Goal: Information Seeking & Learning: Find specific fact

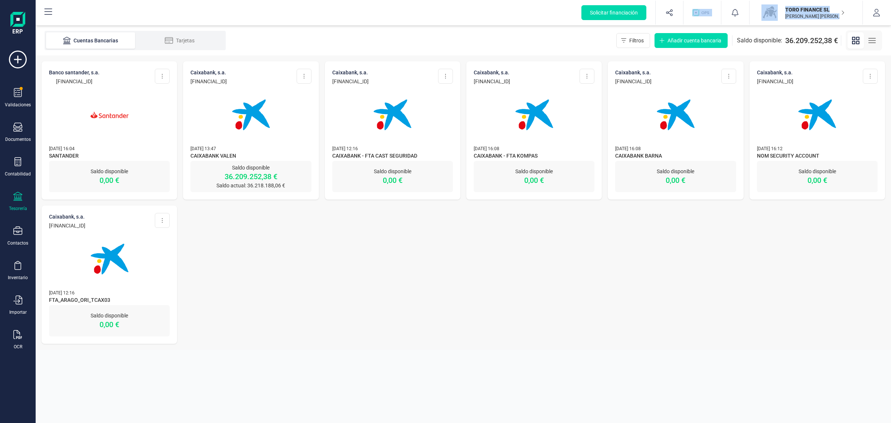
click at [19, 193] on icon at bounding box center [17, 196] width 9 height 9
click at [252, 249] on div "BANCO SANTANDER, S.A. [FINANCIAL_ID] Editar cuenta Actualizar Desconectar cuent…" at bounding box center [464, 202] width 856 height 294
click at [228, 127] on img at bounding box center [251, 115] width 62 height 62
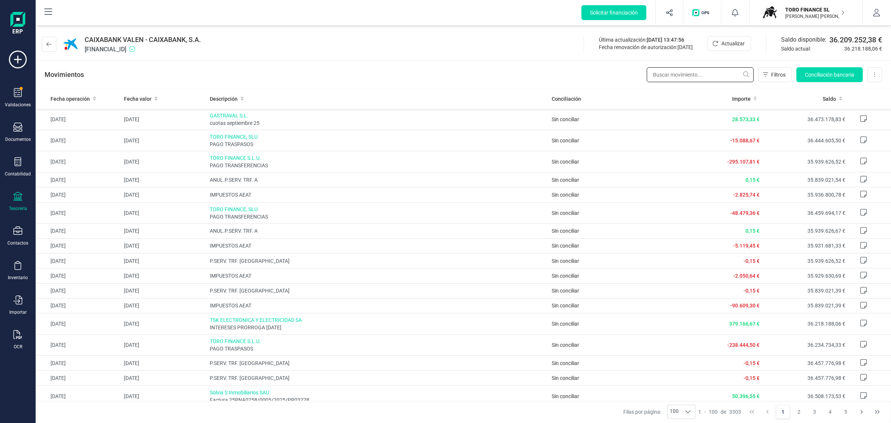
click at [678, 75] on input "text" at bounding box center [700, 74] width 107 height 15
type input "[PERSON_NAME]"
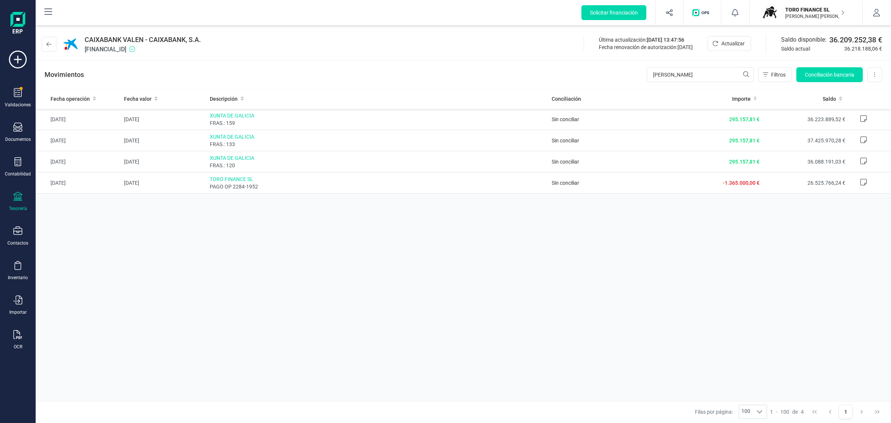
click at [396, 385] on div "Fecha operación Fecha valor Descripción Conciliación Importe Saldo [DATE] [DATE…" at bounding box center [464, 244] width 856 height 312
drag, startPoint x: 673, startPoint y: 76, endPoint x: 669, endPoint y: 76, distance: 4.1
click at [671, 76] on input "[PERSON_NAME]" at bounding box center [700, 74] width 107 height 15
click at [631, 75] on div "Movimientos [PERSON_NAME] Filtros Conciliación bancaria Descargar Excel Elimina…" at bounding box center [464, 74] width 856 height 27
click at [668, 76] on input "[PERSON_NAME]" at bounding box center [700, 74] width 107 height 15
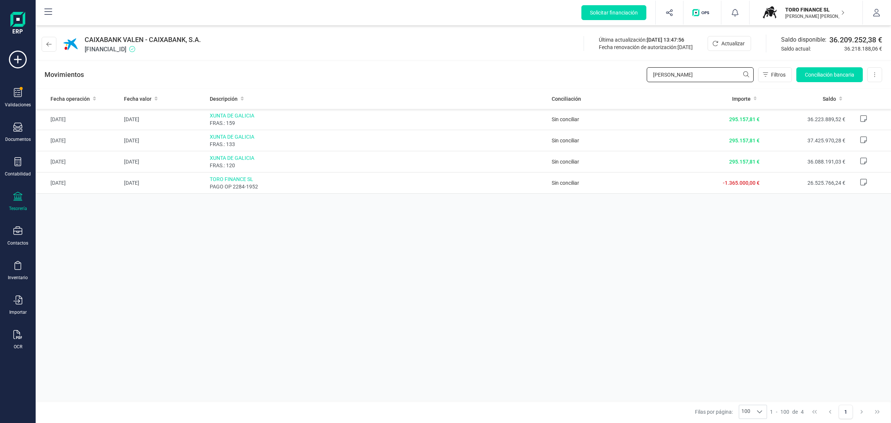
click at [668, 76] on input "[PERSON_NAME]" at bounding box center [700, 74] width 107 height 15
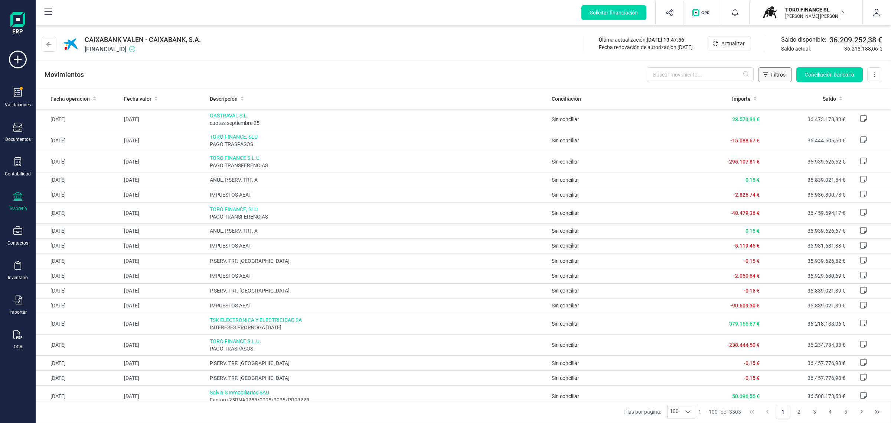
click at [771, 75] on span "Filtros" at bounding box center [778, 74] width 14 height 7
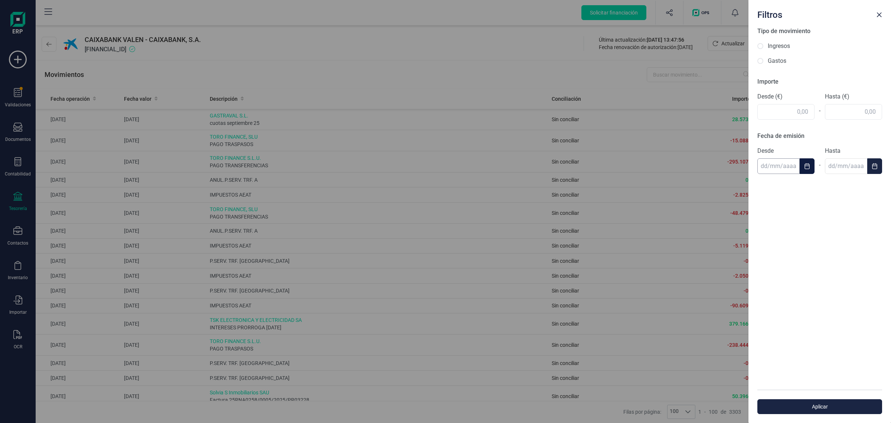
click at [780, 169] on input "text" at bounding box center [779, 166] width 42 height 16
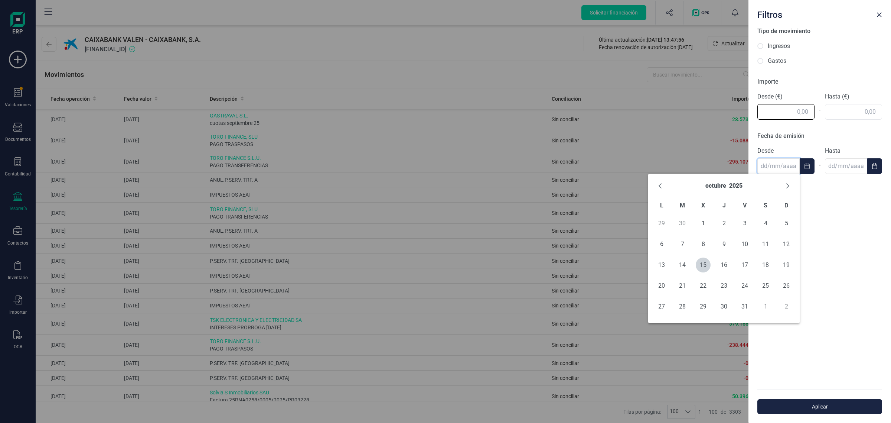
click at [770, 113] on input "text" at bounding box center [786, 112] width 57 height 16
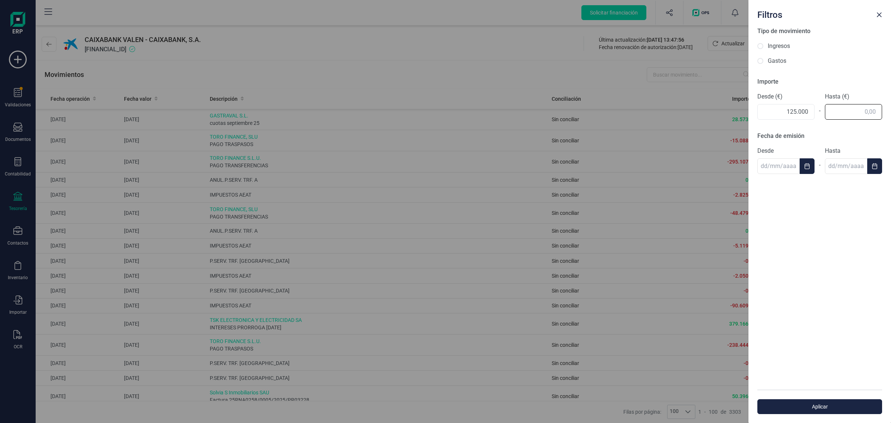
click at [856, 114] on div "Importe Desde (€) 125.000 - Hasta (€)" at bounding box center [820, 98] width 125 height 42
type input "125.000,00"
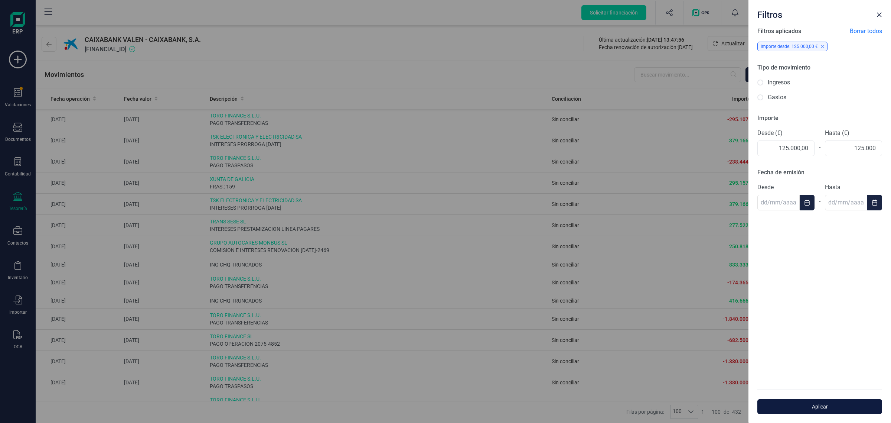
click at [810, 405] on span "Aplicar" at bounding box center [820, 406] width 108 height 7
type input "125.000,00"
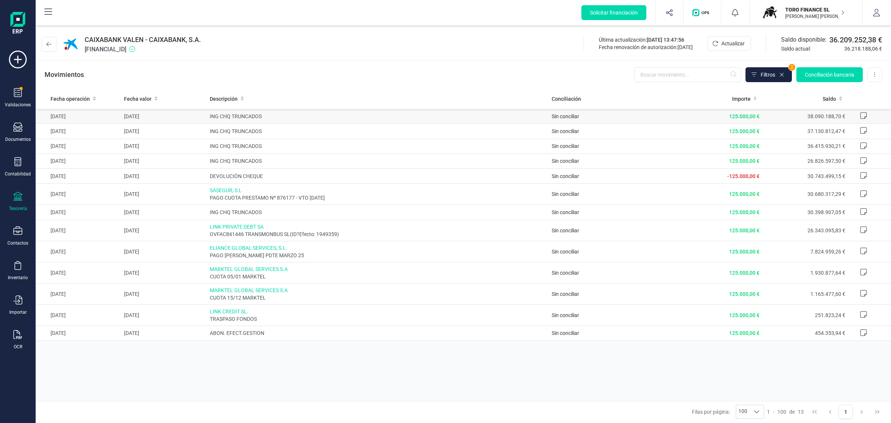
click at [695, 118] on td "125.000,00 €" at bounding box center [719, 116] width 85 height 15
click at [563, 118] on span "Sin conciliar" at bounding box center [565, 116] width 27 height 6
click at [821, 119] on td "38.090.188,70 €" at bounding box center [805, 116] width 85 height 15
click at [167, 119] on td "[DATE]" at bounding box center [163, 116] width 85 height 15
click at [450, 395] on div "Fecha operación Fecha valor Descripción Conciliación Importe Saldo [DATE] [DATE…" at bounding box center [464, 244] width 856 height 312
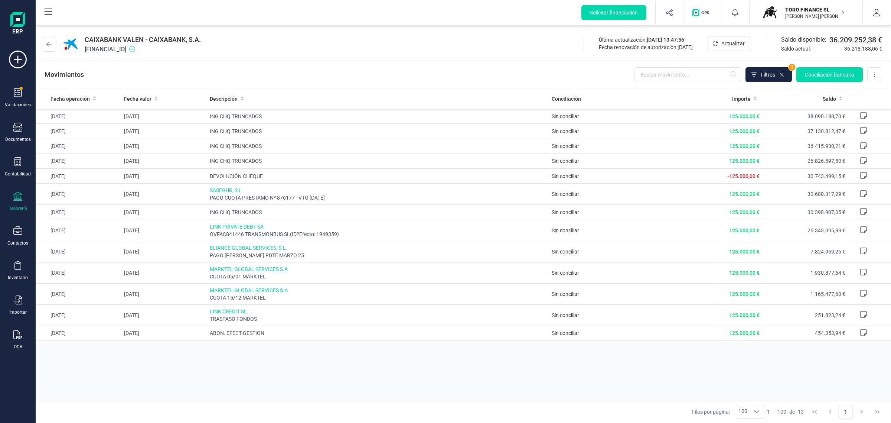
click at [781, 12] on div "TORO FINANCE SL [PERSON_NAME] [PERSON_NAME]" at bounding box center [812, 12] width 65 height 16
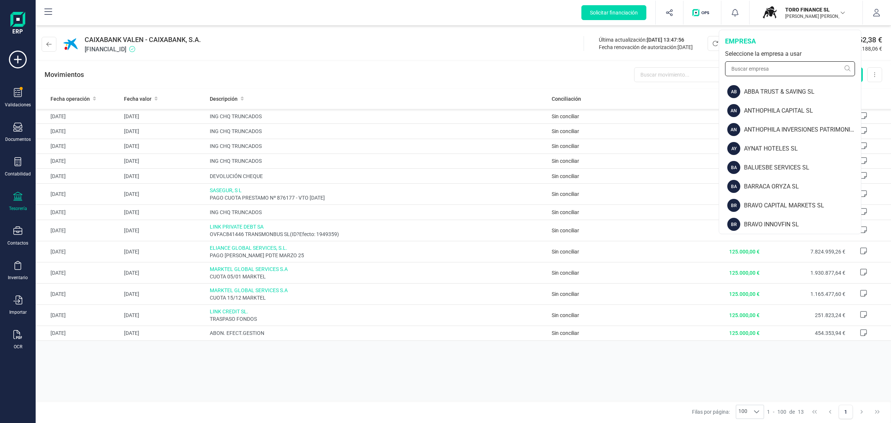
click at [760, 68] on input "text" at bounding box center [790, 68] width 130 height 15
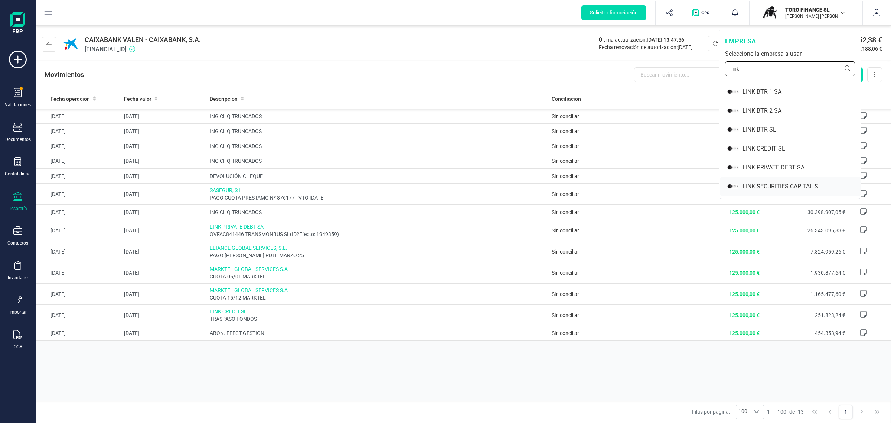
type input "link"
click at [758, 182] on div "LINK SECURITIES CAPITAL SL" at bounding box center [802, 186] width 118 height 9
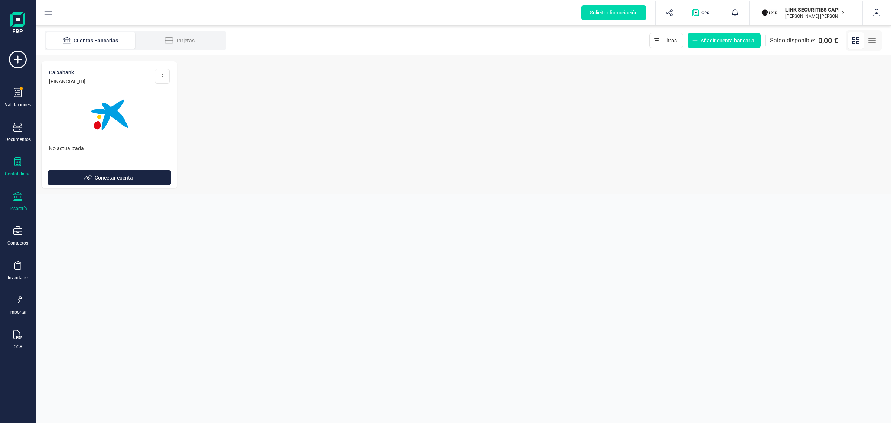
click at [23, 166] on div "Contabilidad" at bounding box center [18, 167] width 30 height 20
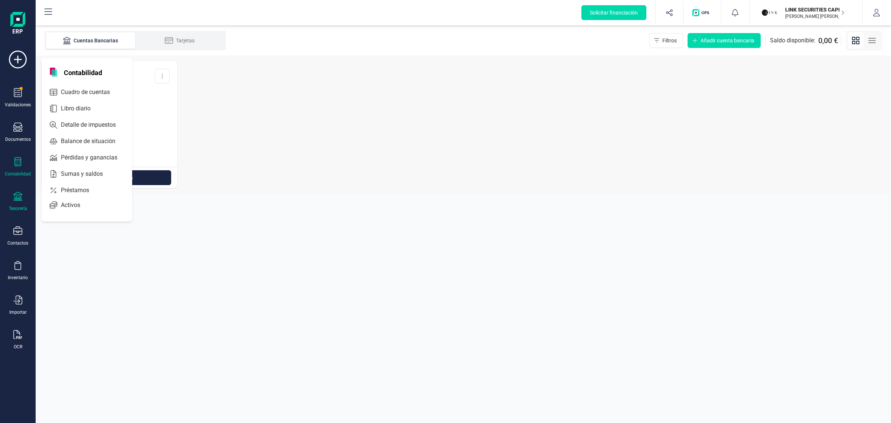
click at [17, 166] on div at bounding box center [17, 162] width 9 height 11
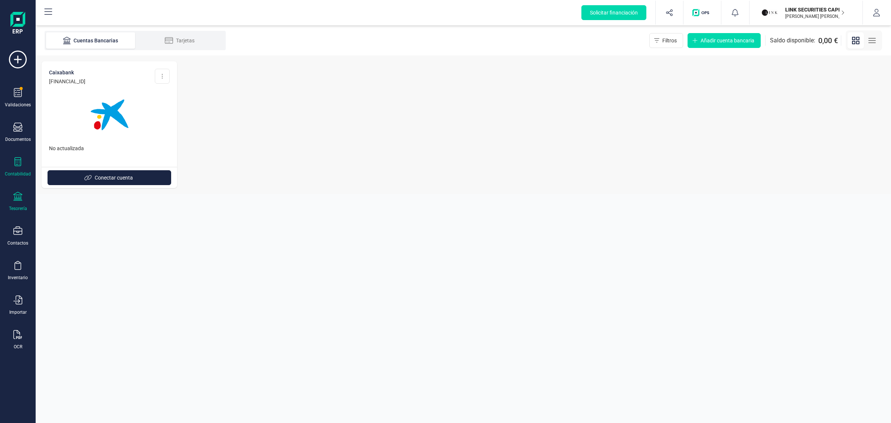
click at [19, 166] on div at bounding box center [17, 162] width 9 height 11
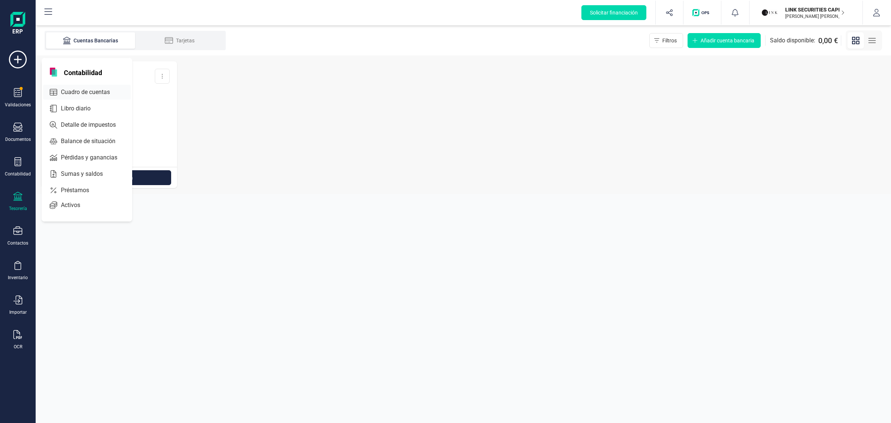
click at [82, 91] on span "Cuadro de cuentas" at bounding box center [90, 92] width 65 height 9
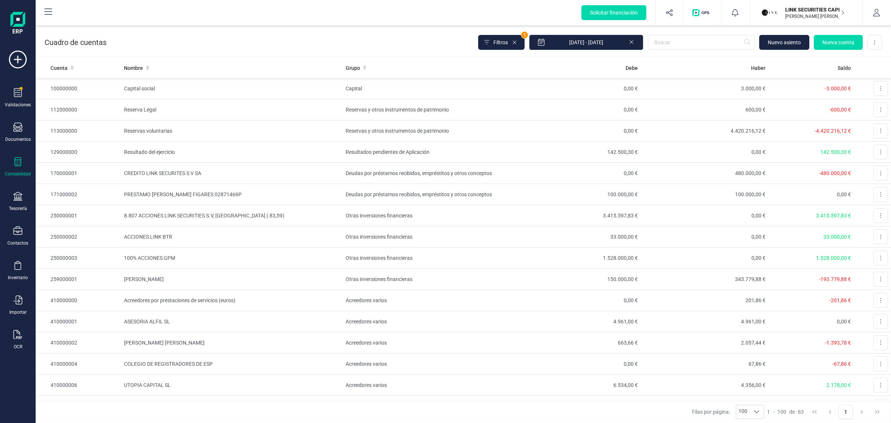
click at [631, 40] on icon at bounding box center [632, 41] width 6 height 7
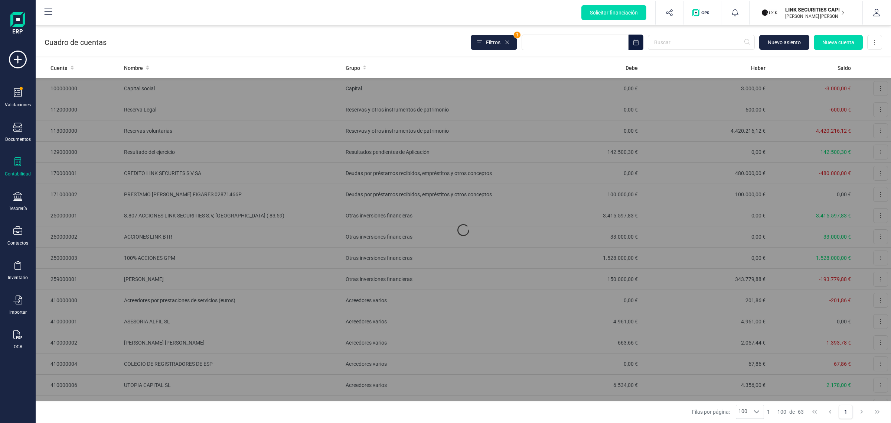
click at [633, 43] on icon "Choose Date" at bounding box center [636, 42] width 6 height 6
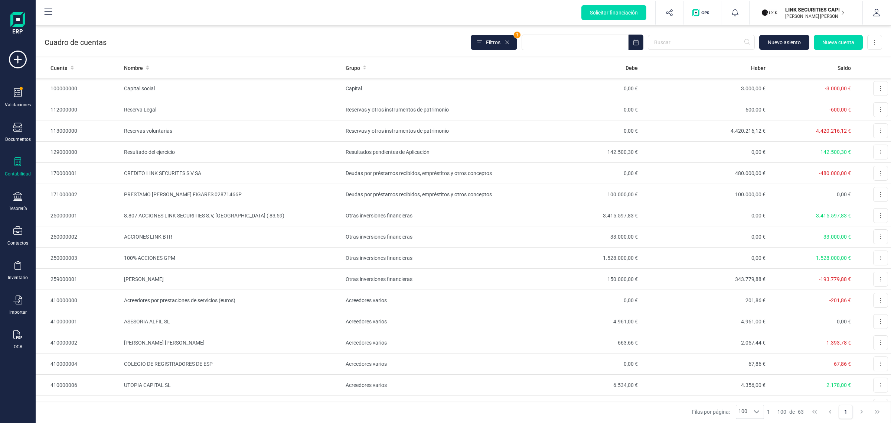
click at [20, 171] on div "Contabilidad" at bounding box center [18, 174] width 26 height 6
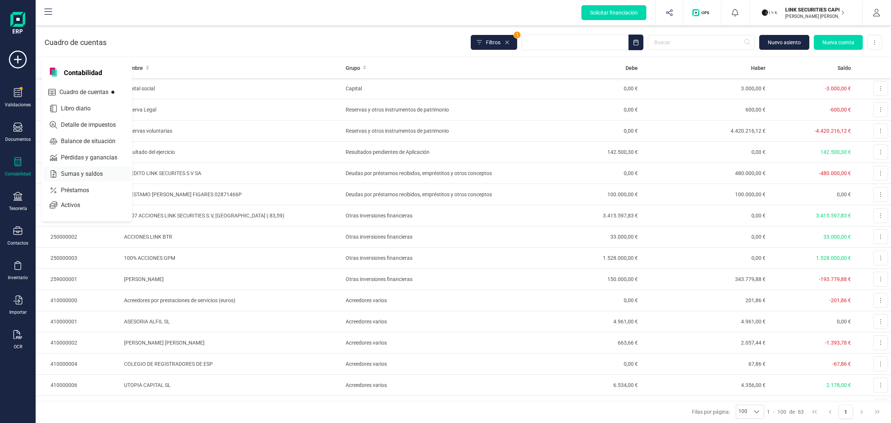
click at [75, 173] on span "Sumas y saldos" at bounding box center [87, 173] width 58 height 9
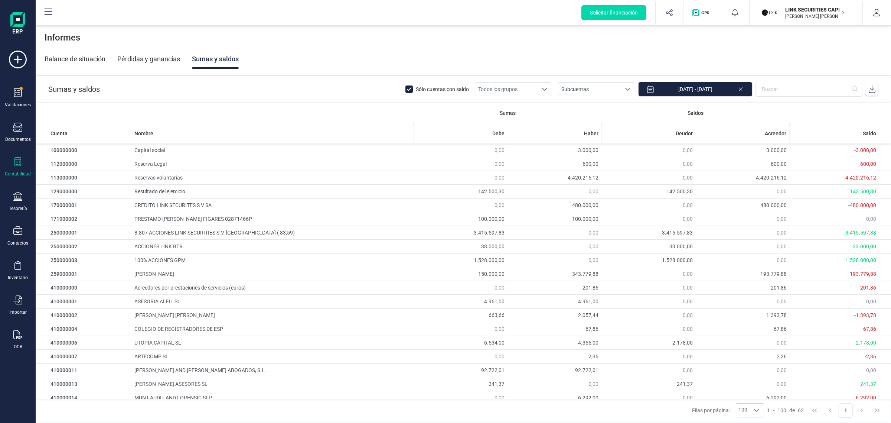
click at [742, 90] on icon at bounding box center [741, 88] width 6 height 7
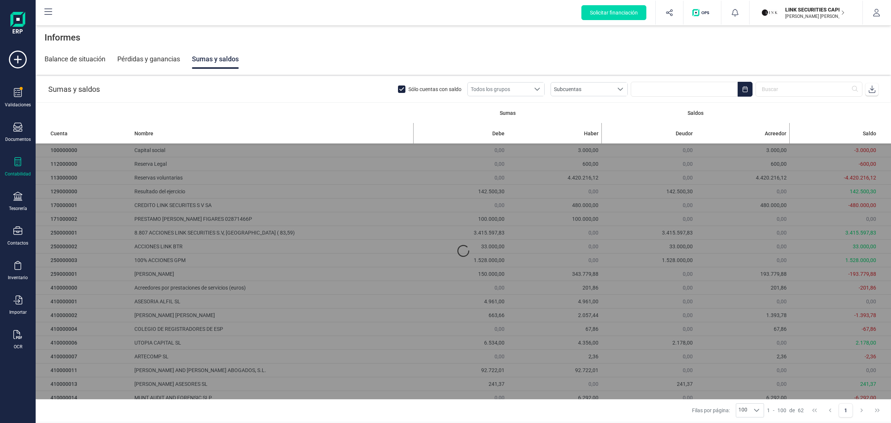
click at [742, 90] on icon "Choose Date" at bounding box center [745, 89] width 6 height 6
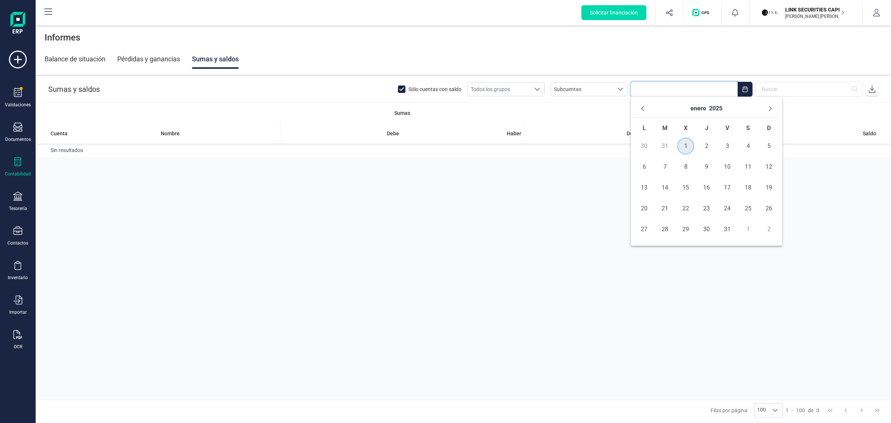
click at [685, 146] on span "1" at bounding box center [686, 146] width 15 height 15
click at [700, 110] on button "enero" at bounding box center [699, 108] width 16 height 12
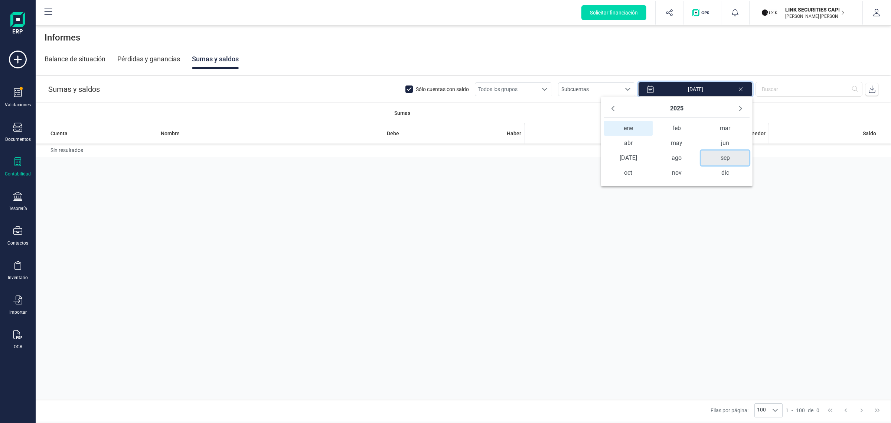
click at [725, 160] on span "sep" at bounding box center [725, 157] width 48 height 15
click at [640, 231] on span "30" at bounding box center [635, 229] width 15 height 15
type input "[DATE] - [DATE]"
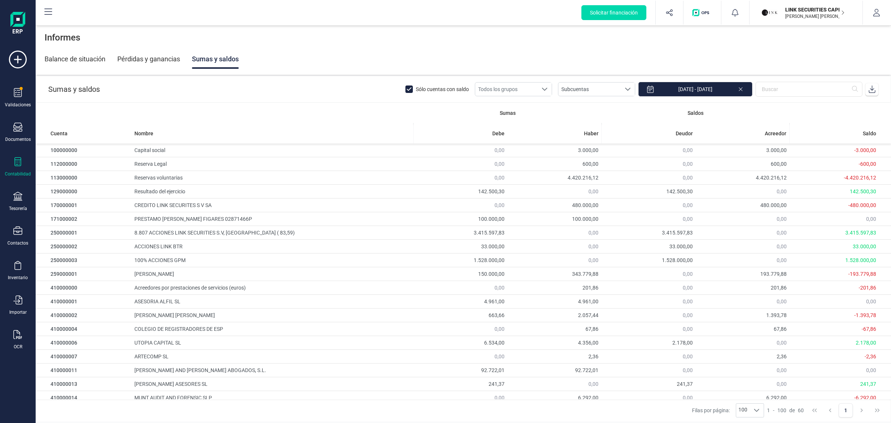
click at [666, 59] on div "Balance de situación Pérdidas y ganancias Sumas y saldos" at bounding box center [464, 58] width 838 height 19
click at [873, 89] on icon at bounding box center [872, 88] width 7 height 7
click at [6, 173] on div "Contabilidad" at bounding box center [18, 174] width 26 height 6
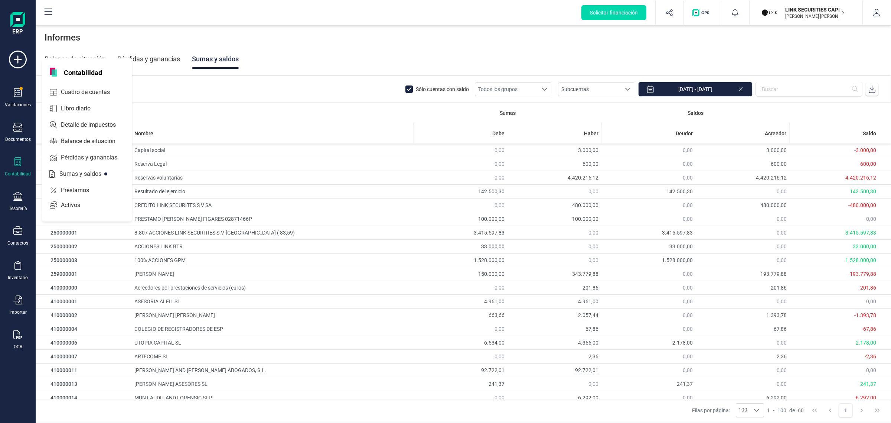
click at [220, 16] on div "Solicitar financiación Importaciones completadas 0 / 0 LINK SECURITIES CAPITAL …" at bounding box center [463, 13] width 854 height 24
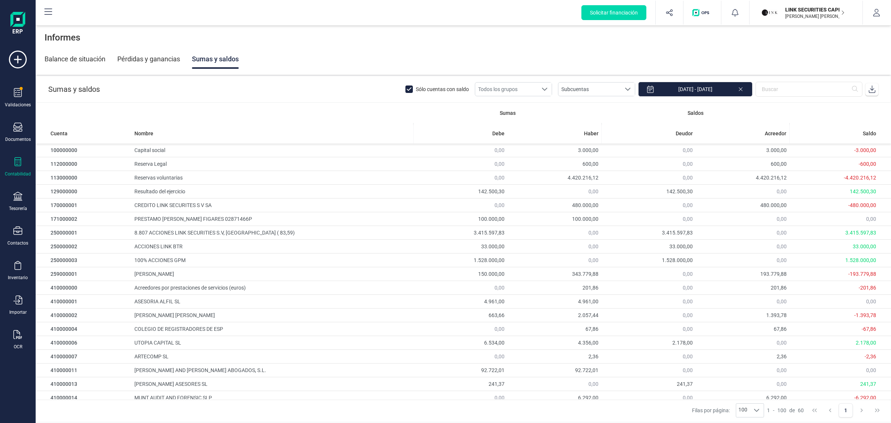
click at [92, 56] on div "Balance de situación" at bounding box center [75, 58] width 61 height 19
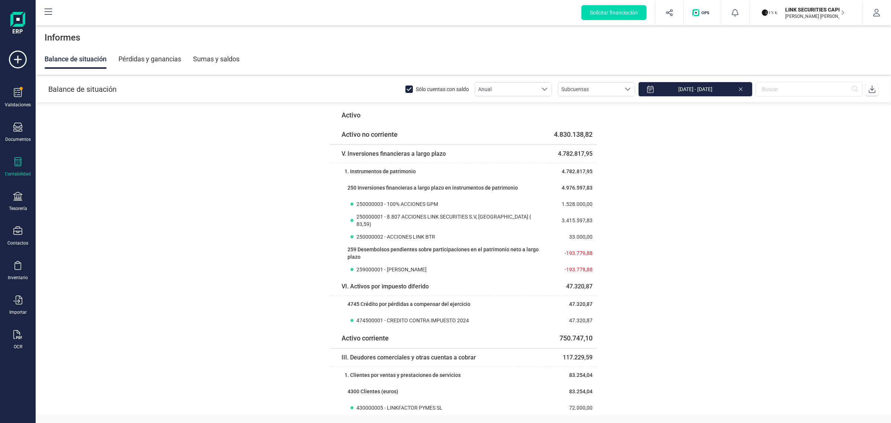
click at [871, 92] on icon at bounding box center [872, 88] width 7 height 7
click at [165, 58] on div "Pérdidas y ganancias" at bounding box center [149, 58] width 63 height 19
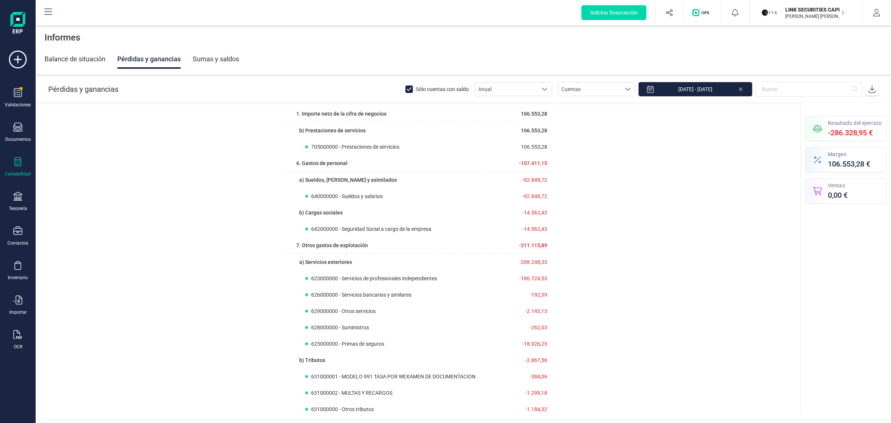
click at [873, 88] on icon at bounding box center [872, 88] width 7 height 7
click at [650, 51] on div "Balance de situación Pérdidas y ganancias Sumas y saldos" at bounding box center [464, 58] width 838 height 19
click at [720, 265] on div "1. Importe neto de [PERSON_NAME] de negocios 106.553,28 b) Prestaciones de serv…" at bounding box center [418, 356] width 765 height 503
click at [19, 162] on icon at bounding box center [17, 161] width 9 height 9
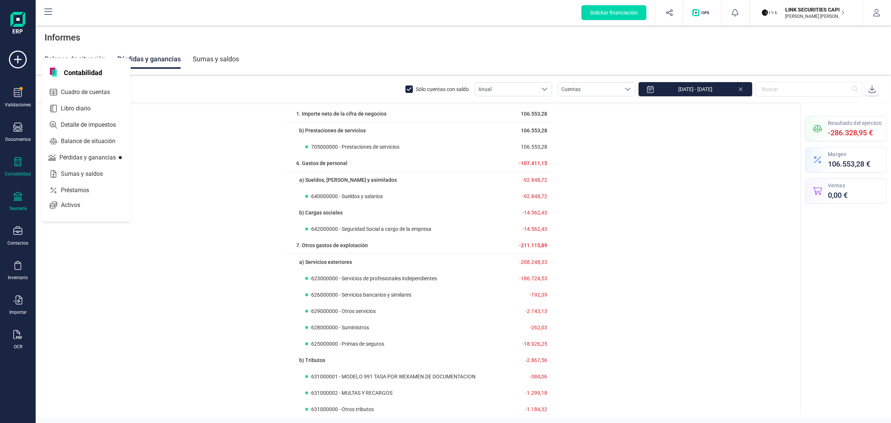
click at [17, 202] on div "Tesorería" at bounding box center [18, 202] width 30 height 20
click at [69, 126] on span "Cuentas bancarias" at bounding box center [90, 126] width 65 height 9
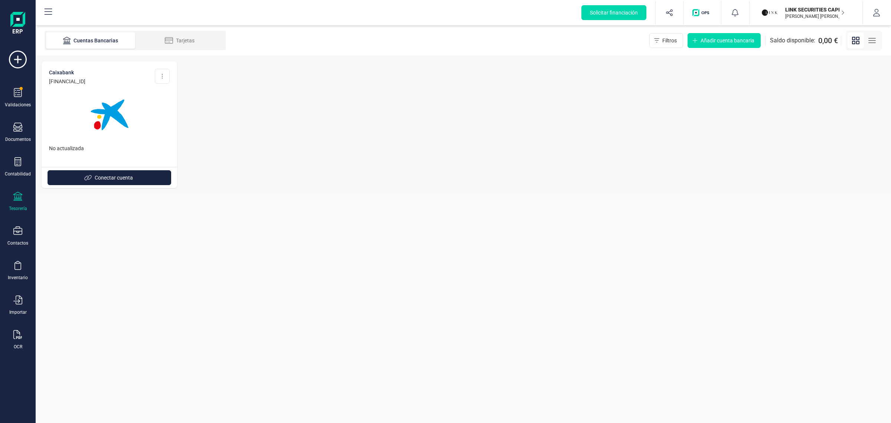
click at [103, 127] on img at bounding box center [109, 115] width 62 height 62
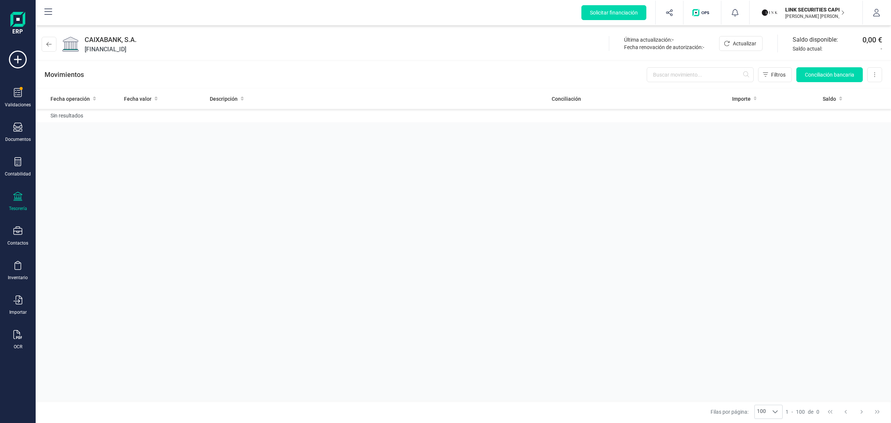
drag, startPoint x: 790, startPoint y: 12, endPoint x: 769, endPoint y: 60, distance: 52.2
click at [790, 12] on p "LINK SECURITIES CAPITAL SL" at bounding box center [814, 9] width 59 height 7
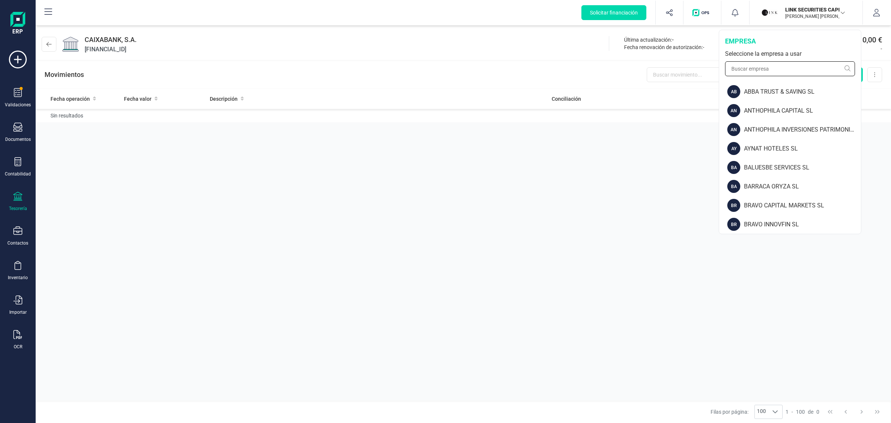
click at [765, 64] on input "text" at bounding box center [790, 68] width 130 height 15
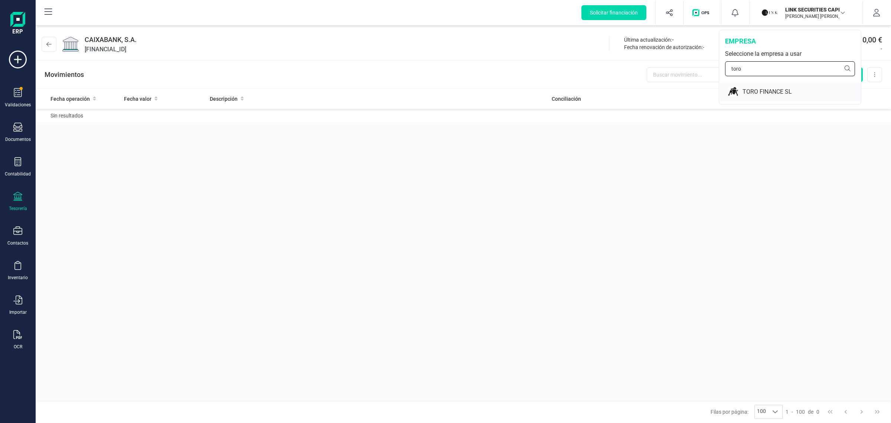
type input "toro"
click at [762, 92] on div "TORO FINANCE SL" at bounding box center [802, 91] width 118 height 9
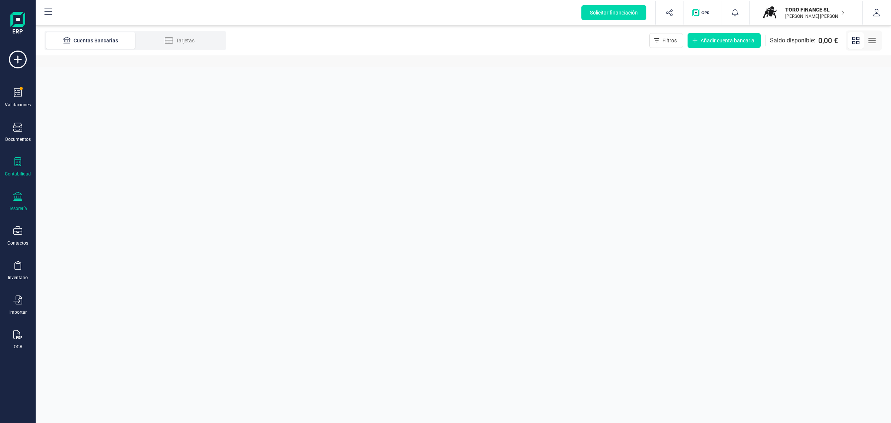
click at [15, 168] on div "Contabilidad" at bounding box center [18, 167] width 30 height 20
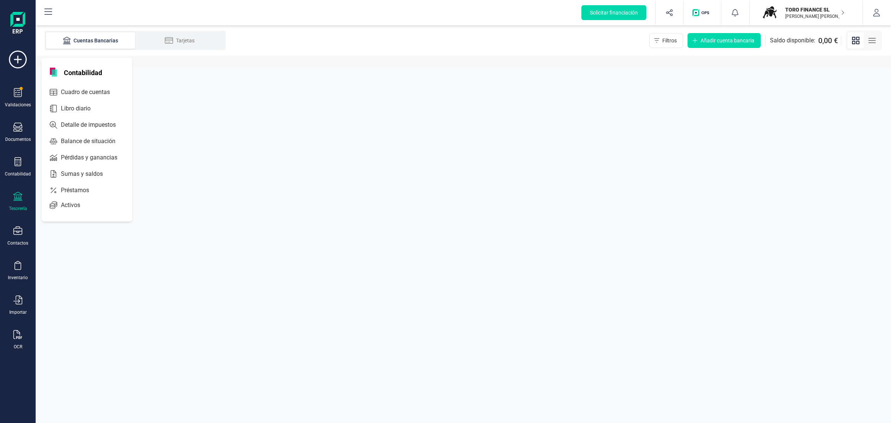
click at [23, 202] on div "Tesorería" at bounding box center [18, 202] width 30 height 20
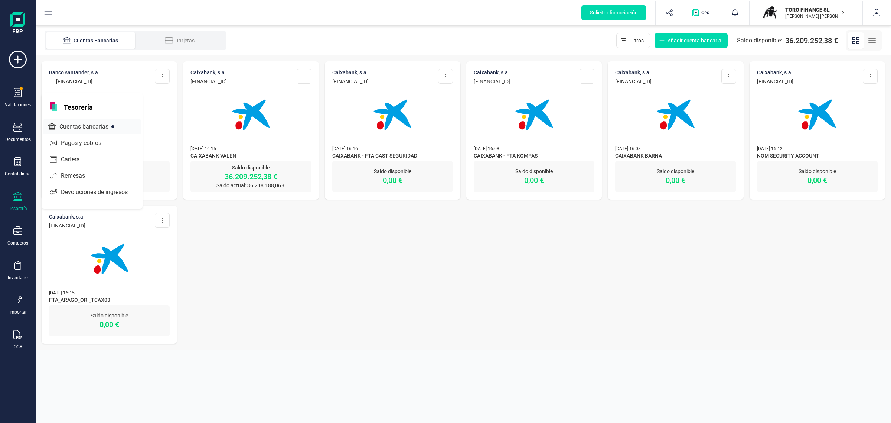
click at [72, 126] on span "Cuentas bancarias" at bounding box center [88, 126] width 65 height 9
click at [266, 125] on img at bounding box center [251, 115] width 62 height 62
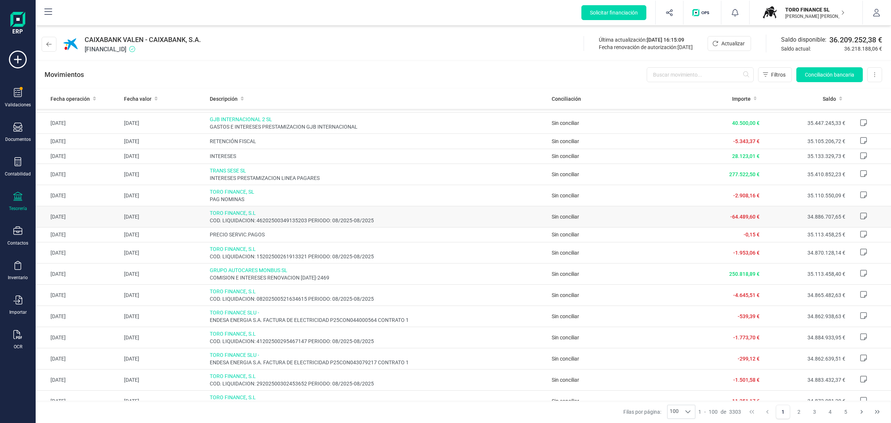
scroll to position [1016, 0]
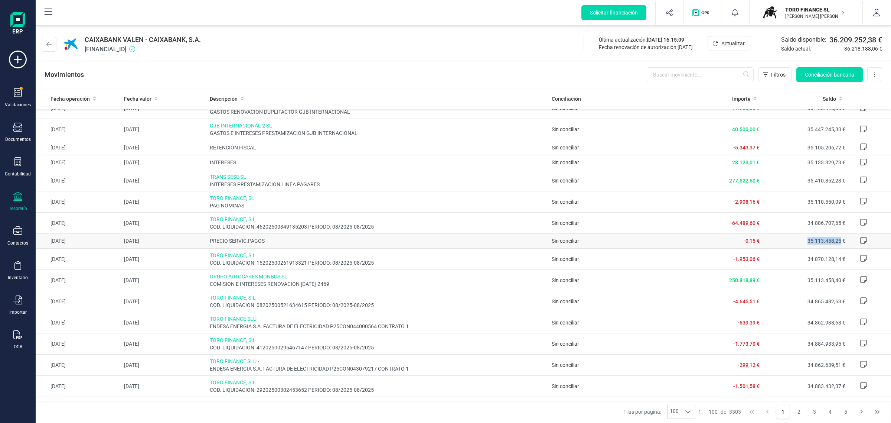
drag, startPoint x: 798, startPoint y: 248, endPoint x: 833, endPoint y: 247, distance: 34.9
click at [833, 247] on td "35.113.458,25 €" at bounding box center [805, 240] width 85 height 15
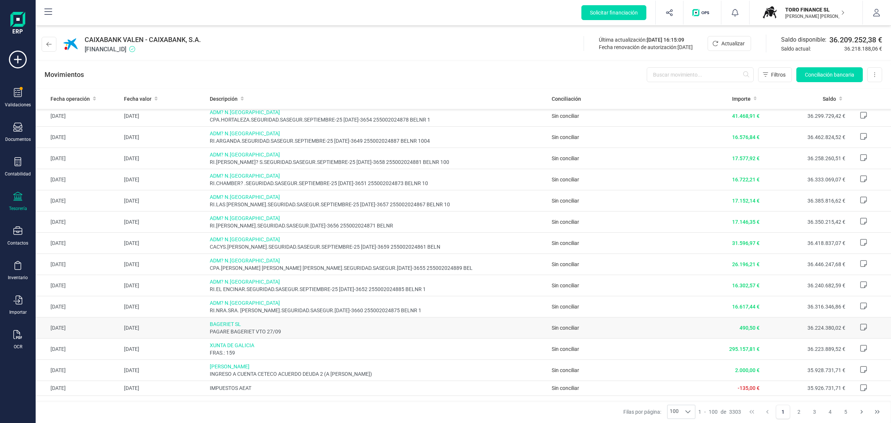
scroll to position [645, 0]
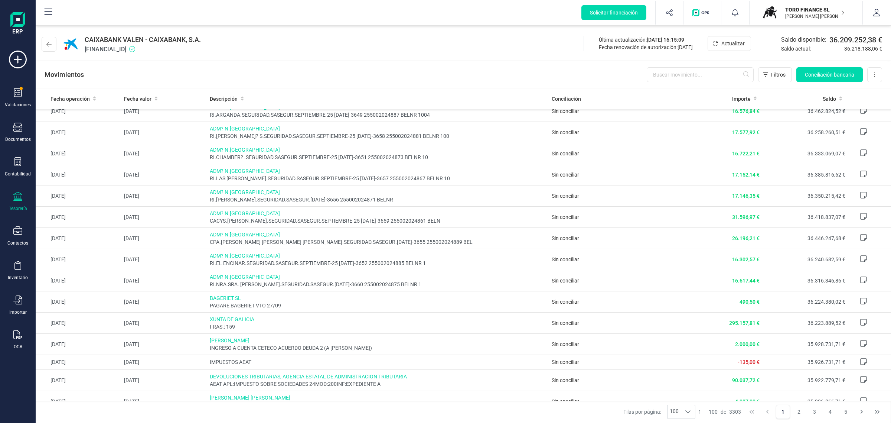
click at [808, 4] on div "TORO FINANCE SL [PERSON_NAME] [PERSON_NAME]" at bounding box center [810, 12] width 57 height 16
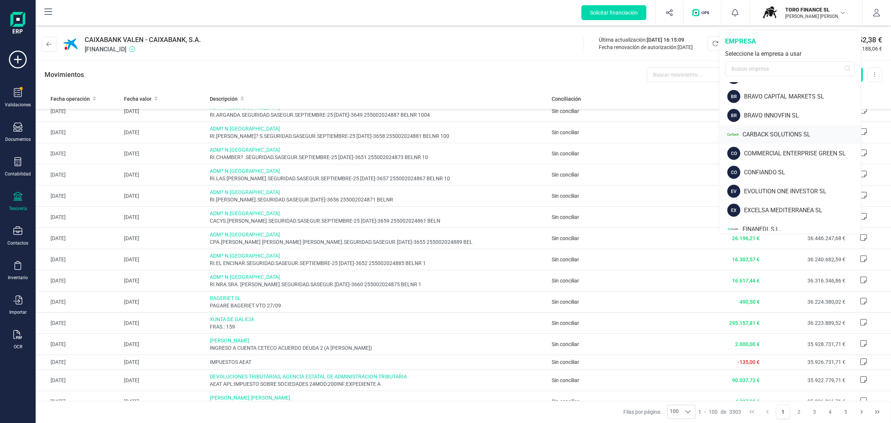
scroll to position [93, 0]
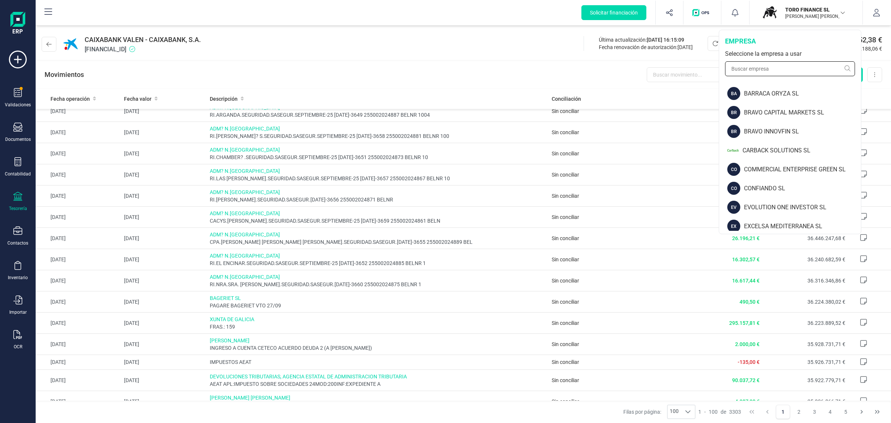
click at [756, 72] on input "text" at bounding box center [790, 68] width 130 height 15
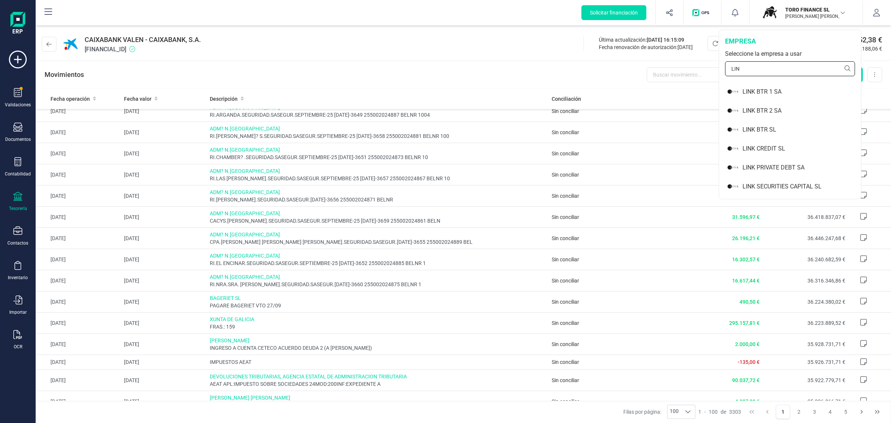
scroll to position [0, 0]
type input "LINK"
click at [813, 185] on div "LINK SECURITIES CAPITAL SL" at bounding box center [802, 186] width 118 height 9
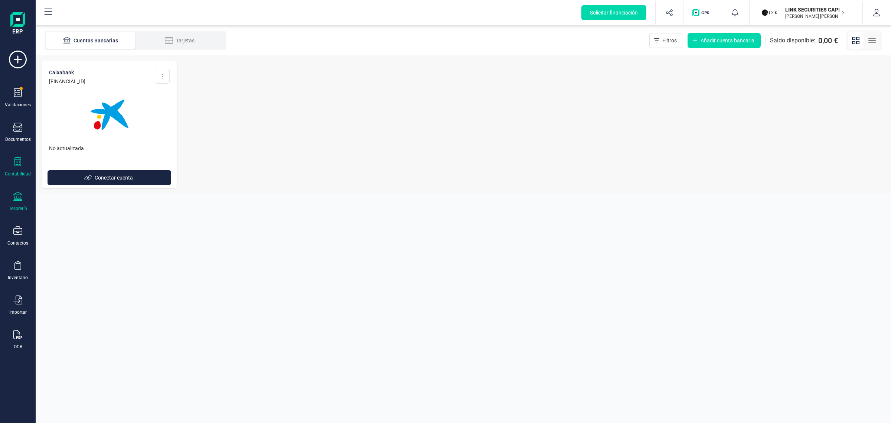
click at [16, 166] on div at bounding box center [17, 162] width 9 height 11
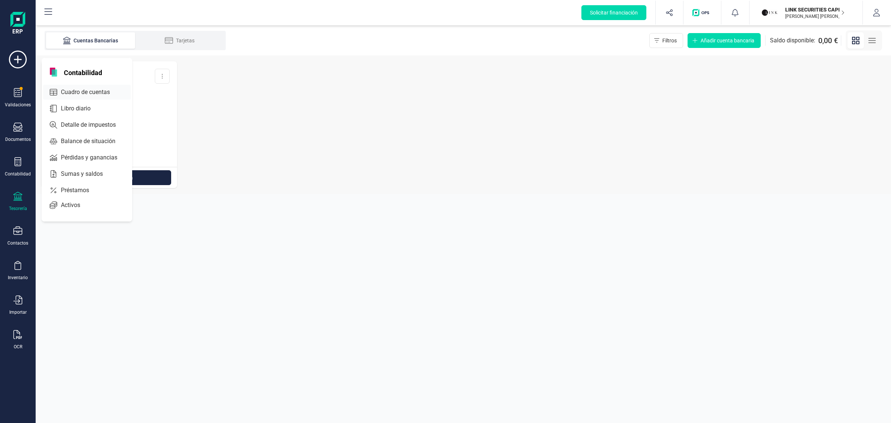
click at [72, 91] on span "Cuadro de cuentas" at bounding box center [90, 92] width 65 height 9
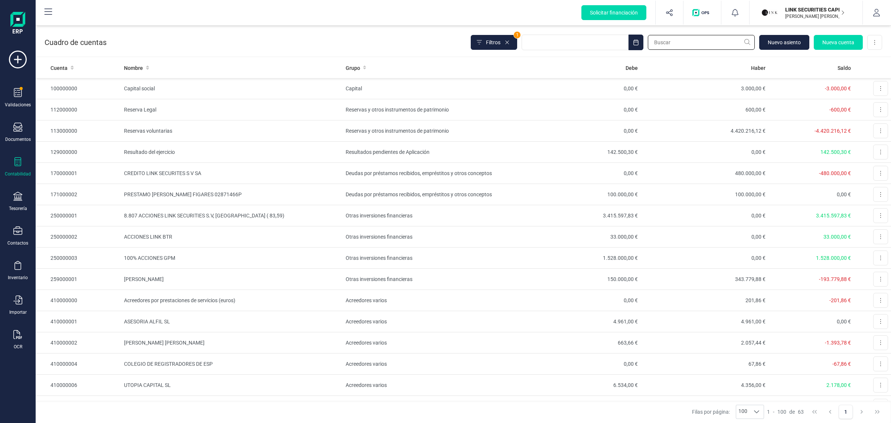
click at [665, 41] on input "text" at bounding box center [701, 42] width 107 height 15
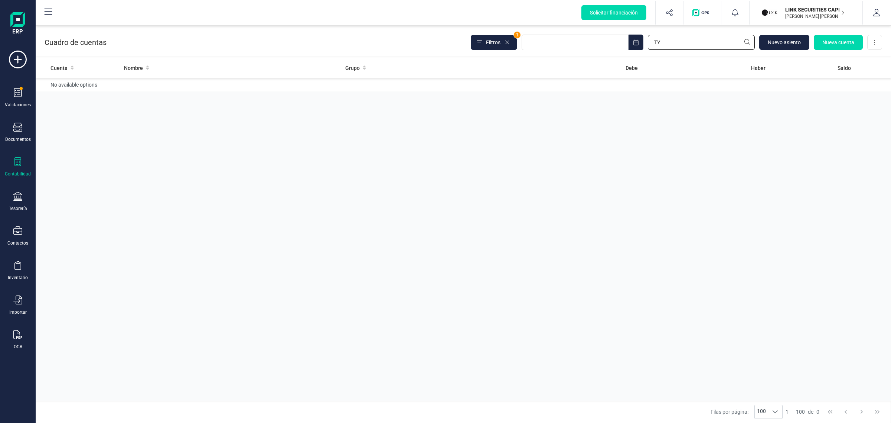
type input "T"
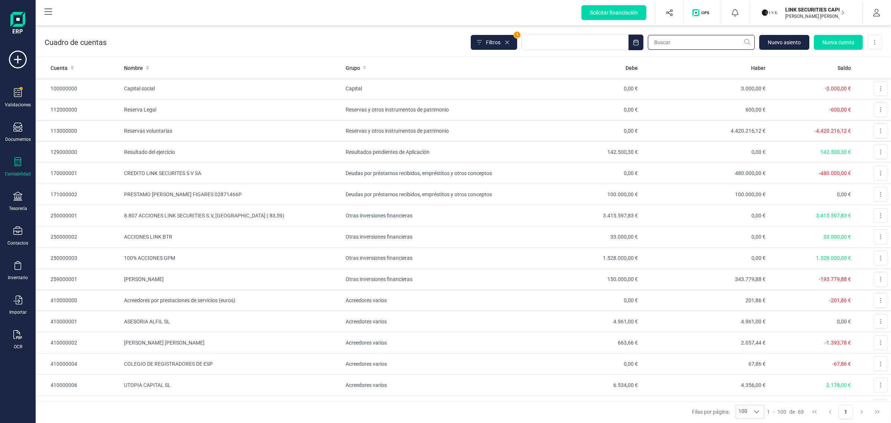
click at [666, 45] on input "text" at bounding box center [701, 42] width 107 height 15
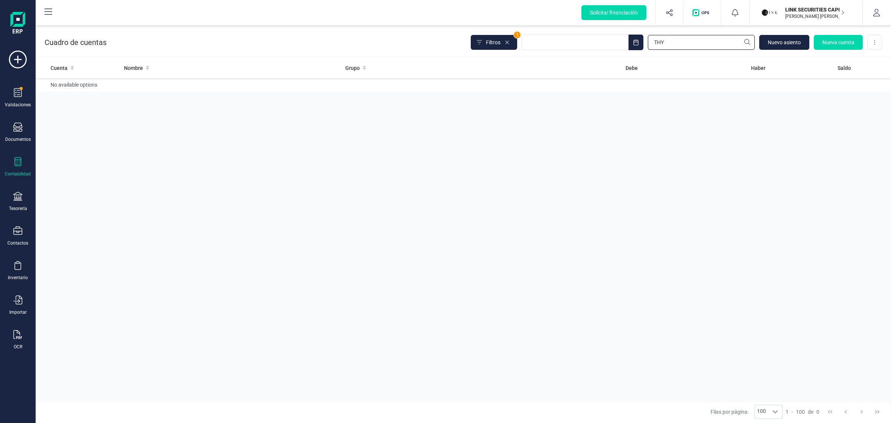
type input "THY"
click at [469, 292] on div "Cuenta Nombre Grupo [PERSON_NAME] Saldo No available options" at bounding box center [464, 229] width 856 height 343
